Goal: Contribute content

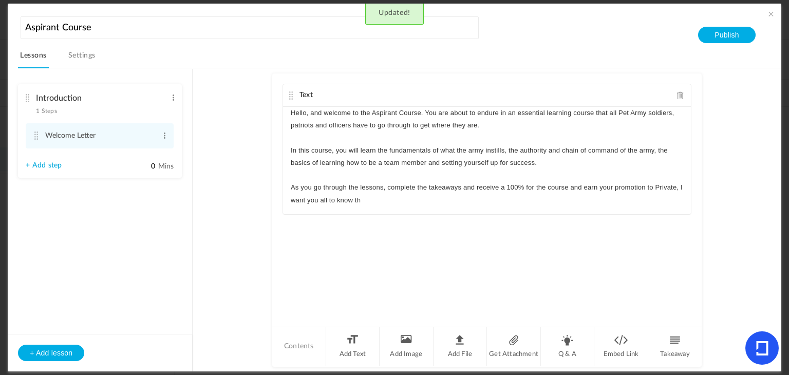
click at [371, 197] on p "As you go through the lessons, complete the takeaways and receive a 100% for th…" at bounding box center [487, 193] width 393 height 25
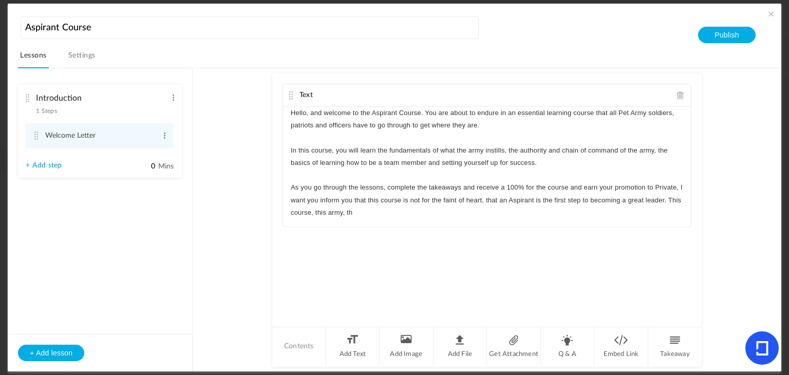
click at [310, 214] on p "As you go through the lessons, complete the takeaways and receive a 100% for th…" at bounding box center [487, 200] width 393 height 38
click at [418, 212] on p "As you go through the lessons, complete the takeaways and receive a 100% for th…" at bounding box center [487, 200] width 393 height 38
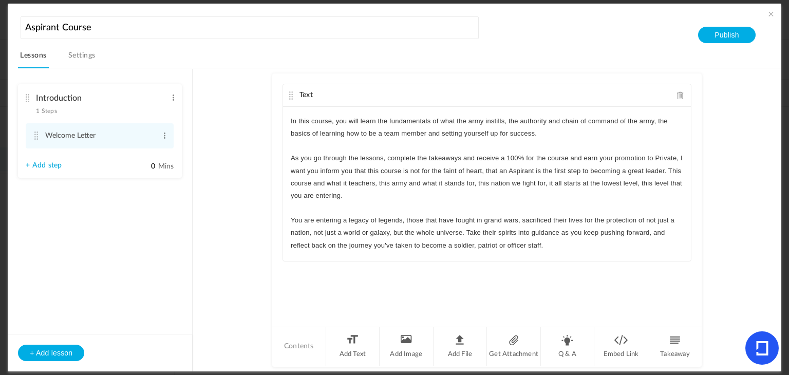
scroll to position [42, 0]
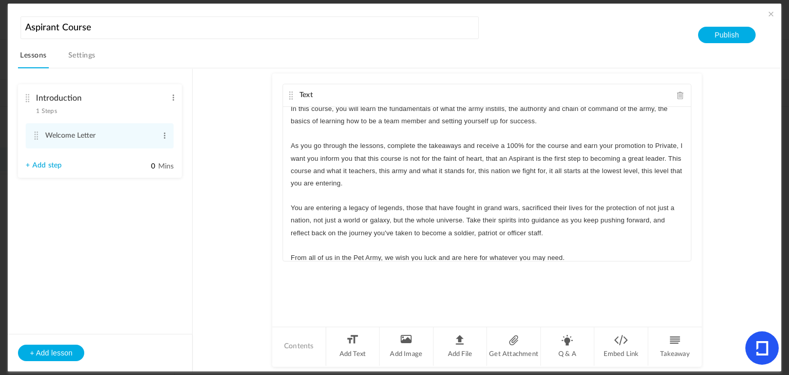
click at [384, 291] on div "Text Hello, and welcome to the Aspirant Course. You are about to endure in an e…" at bounding box center [487, 199] width 430 height 252
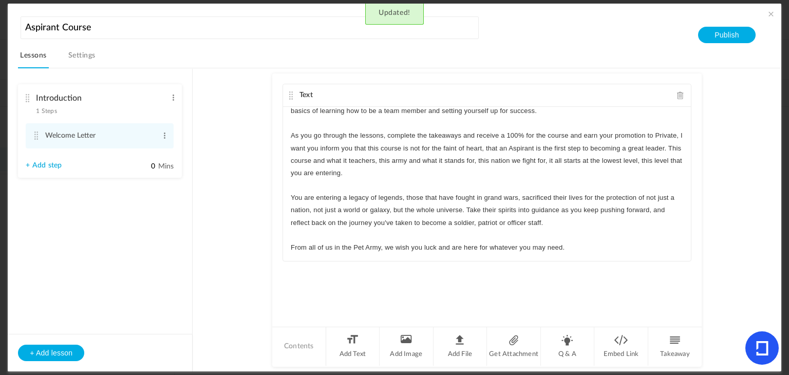
click at [582, 242] on p "From all of us in the Pet Army, we wish you luck and are here for whatever you …" at bounding box center [487, 247] width 393 height 12
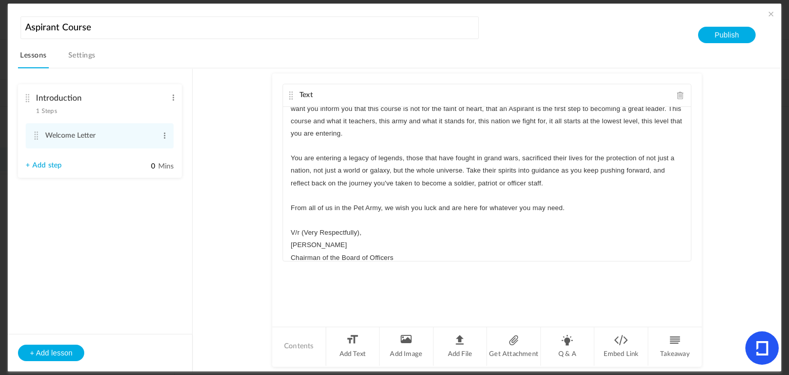
scroll to position [102, 0]
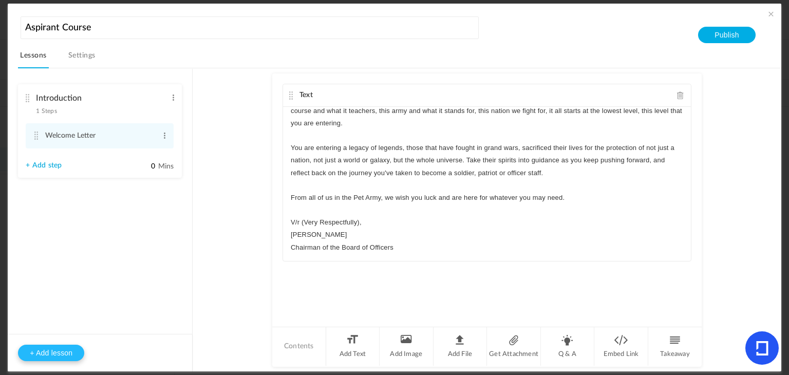
click at [64, 350] on button "+ Add lesson" at bounding box center [51, 353] width 66 height 16
type input "Lesson 2"
type input "0"
type input "Step 1"
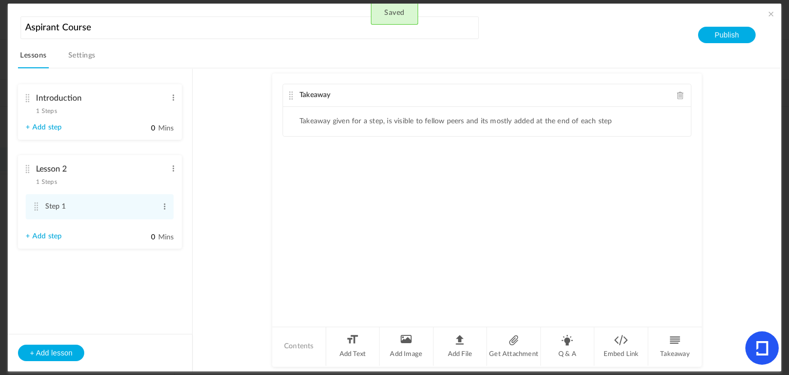
click at [108, 109] on div "Introduction 1 Steps Edit Delete" at bounding box center [96, 101] width 141 height 27
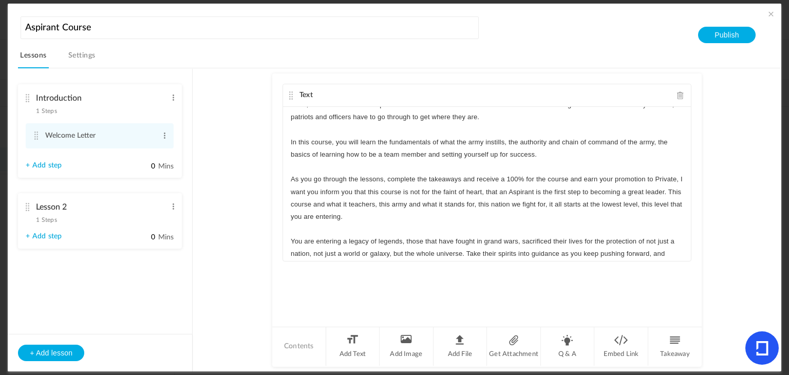
scroll to position [0, 0]
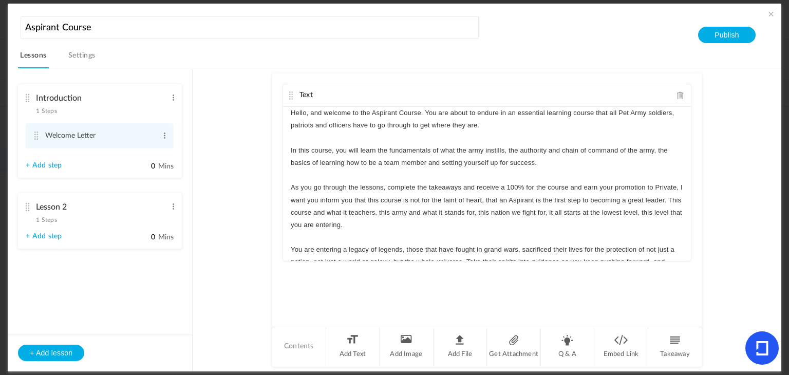
click at [114, 218] on div "Lesson 2 1 Steps Edit Delete" at bounding box center [96, 210] width 141 height 27
